Goal: Task Accomplishment & Management: Manage account settings

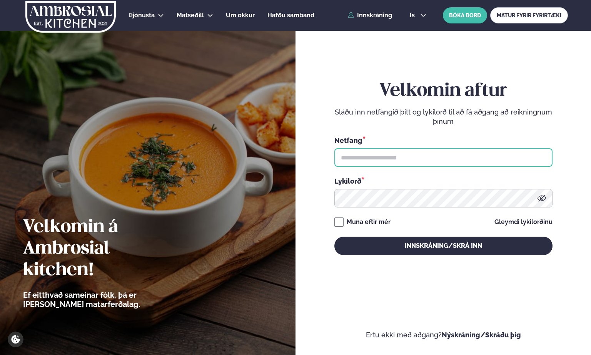
click at [355, 158] on input "text" at bounding box center [443, 157] width 218 height 18
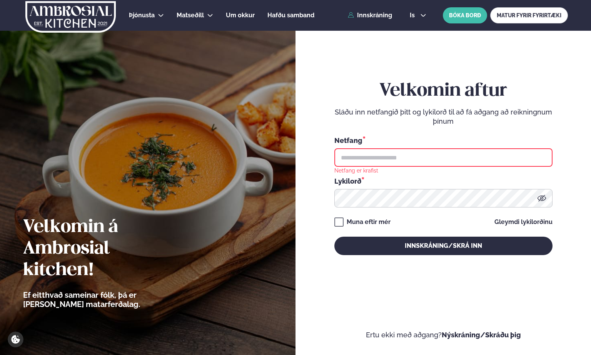
type input "**********"
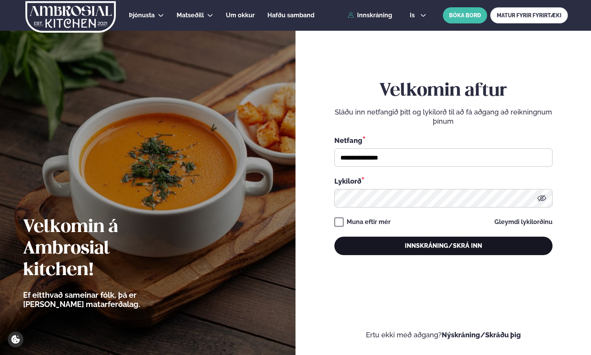
click at [425, 253] on button "Innskráning/Skrá inn" at bounding box center [443, 246] width 218 height 18
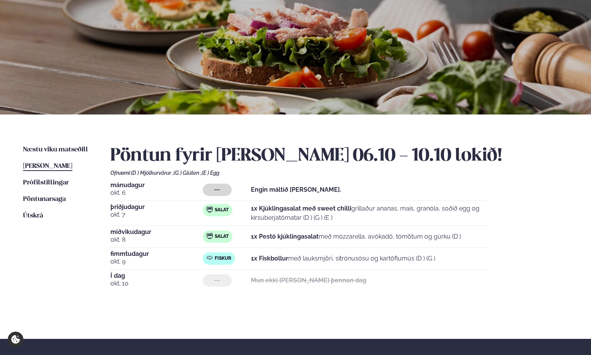
scroll to position [70, 0]
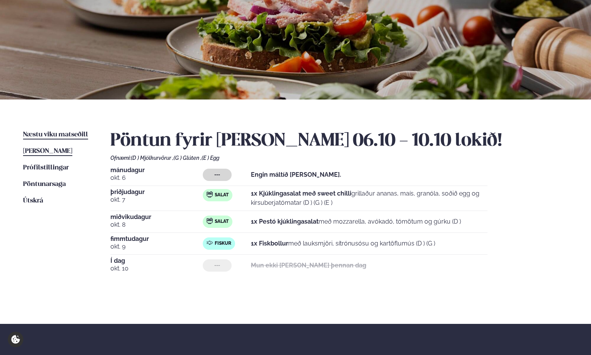
click at [67, 133] on span "Næstu viku matseðill" at bounding box center [55, 135] width 65 height 7
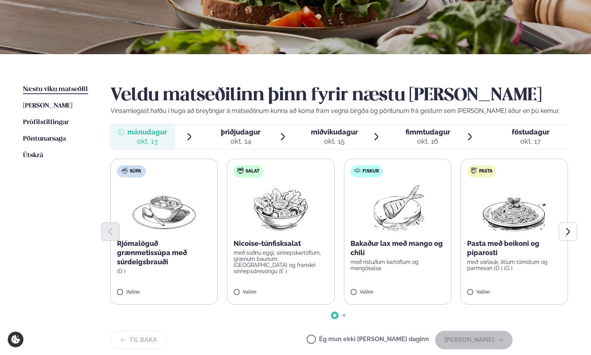
scroll to position [117, 0]
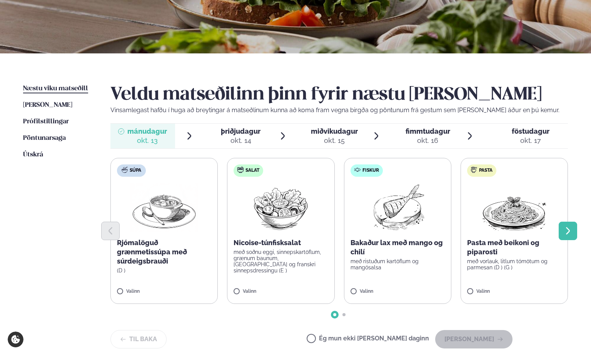
click at [567, 231] on icon "Next slide" at bounding box center [567, 230] width 9 height 9
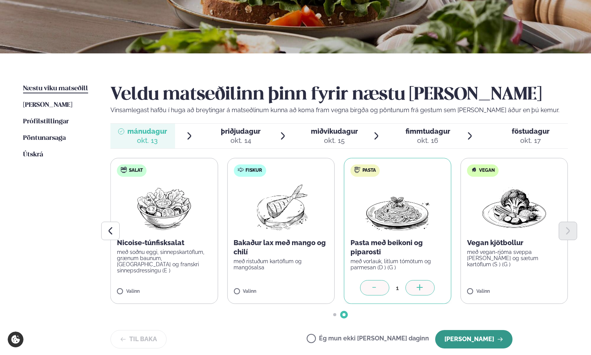
click at [473, 337] on button "[PERSON_NAME]" at bounding box center [473, 339] width 77 height 18
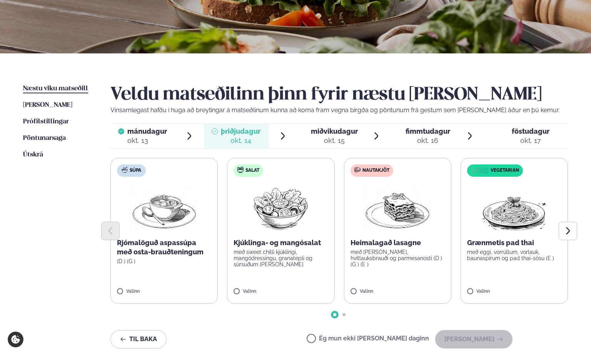
click at [380, 234] on div at bounding box center [338, 231] width 457 height 18
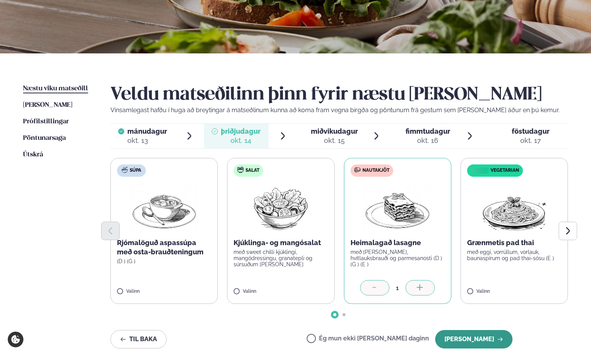
click at [489, 338] on button "[PERSON_NAME]" at bounding box center [473, 339] width 77 height 18
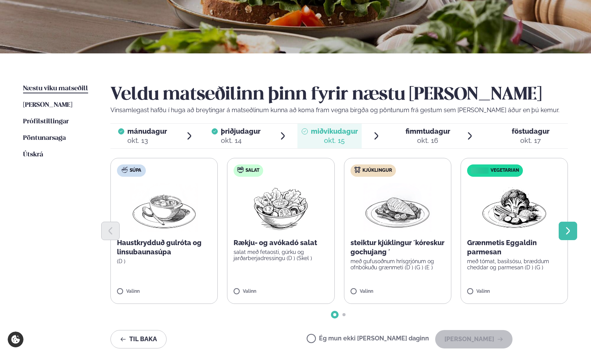
click at [568, 231] on icon "Next slide" at bounding box center [567, 230] width 9 height 9
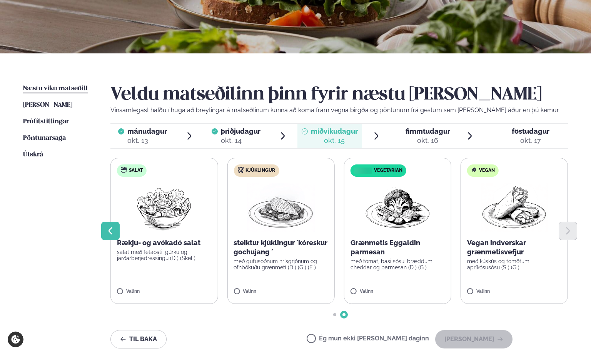
click at [113, 236] on button "Previous slide" at bounding box center [110, 231] width 18 height 18
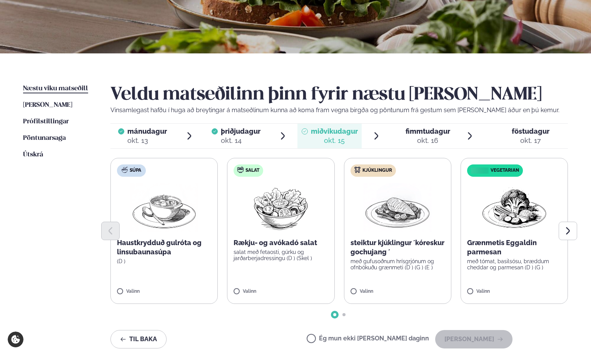
click at [393, 338] on label "Ég mun ekki [PERSON_NAME] daginn" at bounding box center [367, 340] width 122 height 8
click at [467, 341] on button "[PERSON_NAME]" at bounding box center [473, 339] width 77 height 18
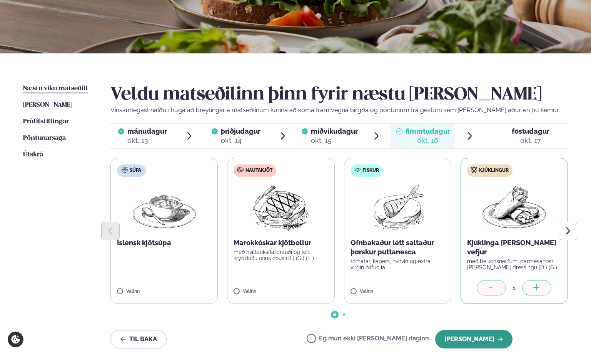
click at [485, 338] on button "[PERSON_NAME]" at bounding box center [473, 339] width 77 height 18
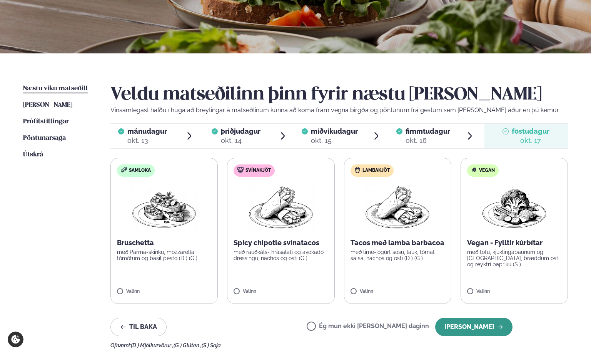
click at [484, 327] on button "[PERSON_NAME]" at bounding box center [473, 327] width 77 height 18
